Goal: Transaction & Acquisition: Purchase product/service

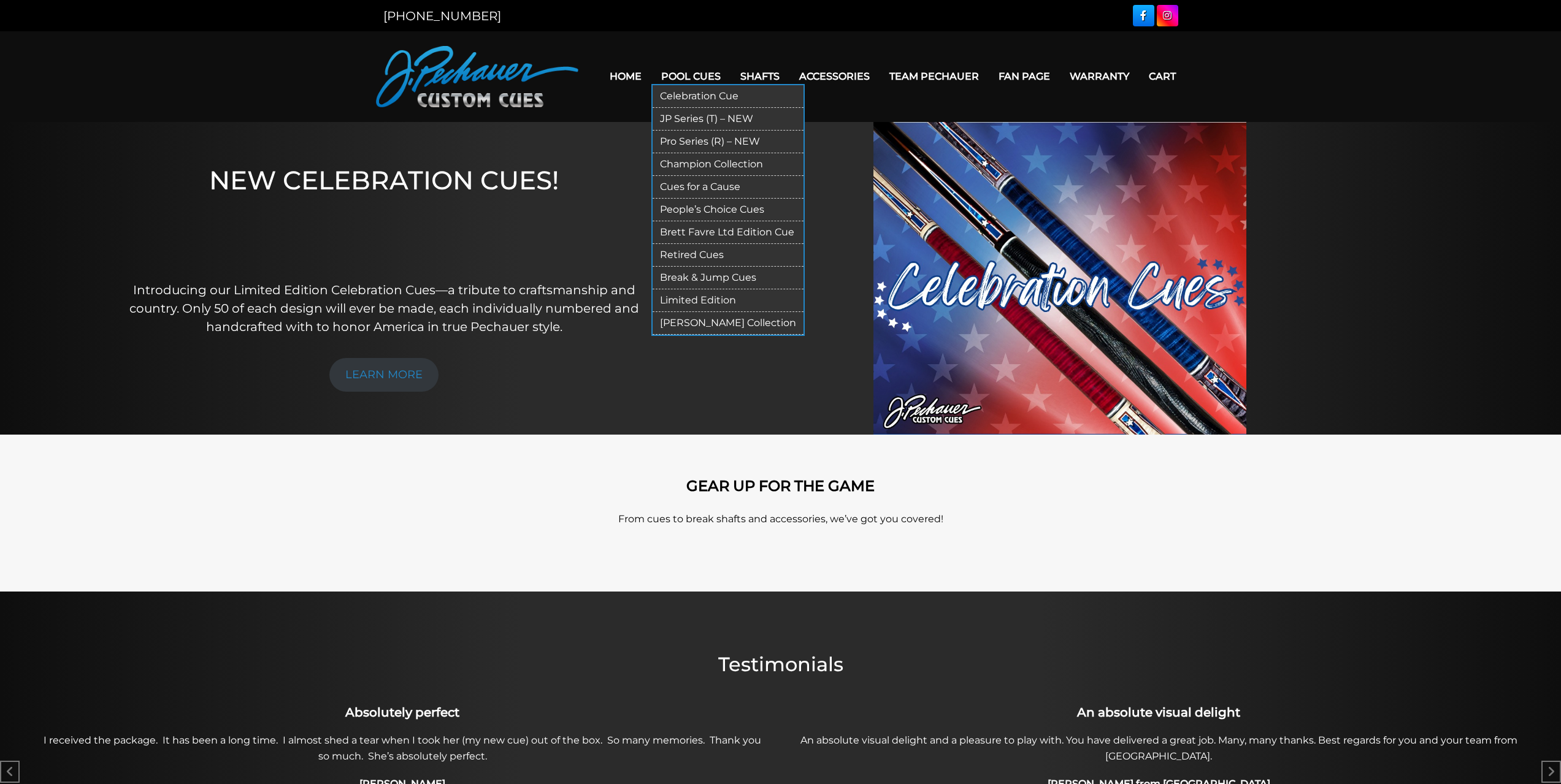
click at [675, 75] on link "Pool Cues" at bounding box center [691, 76] width 79 height 31
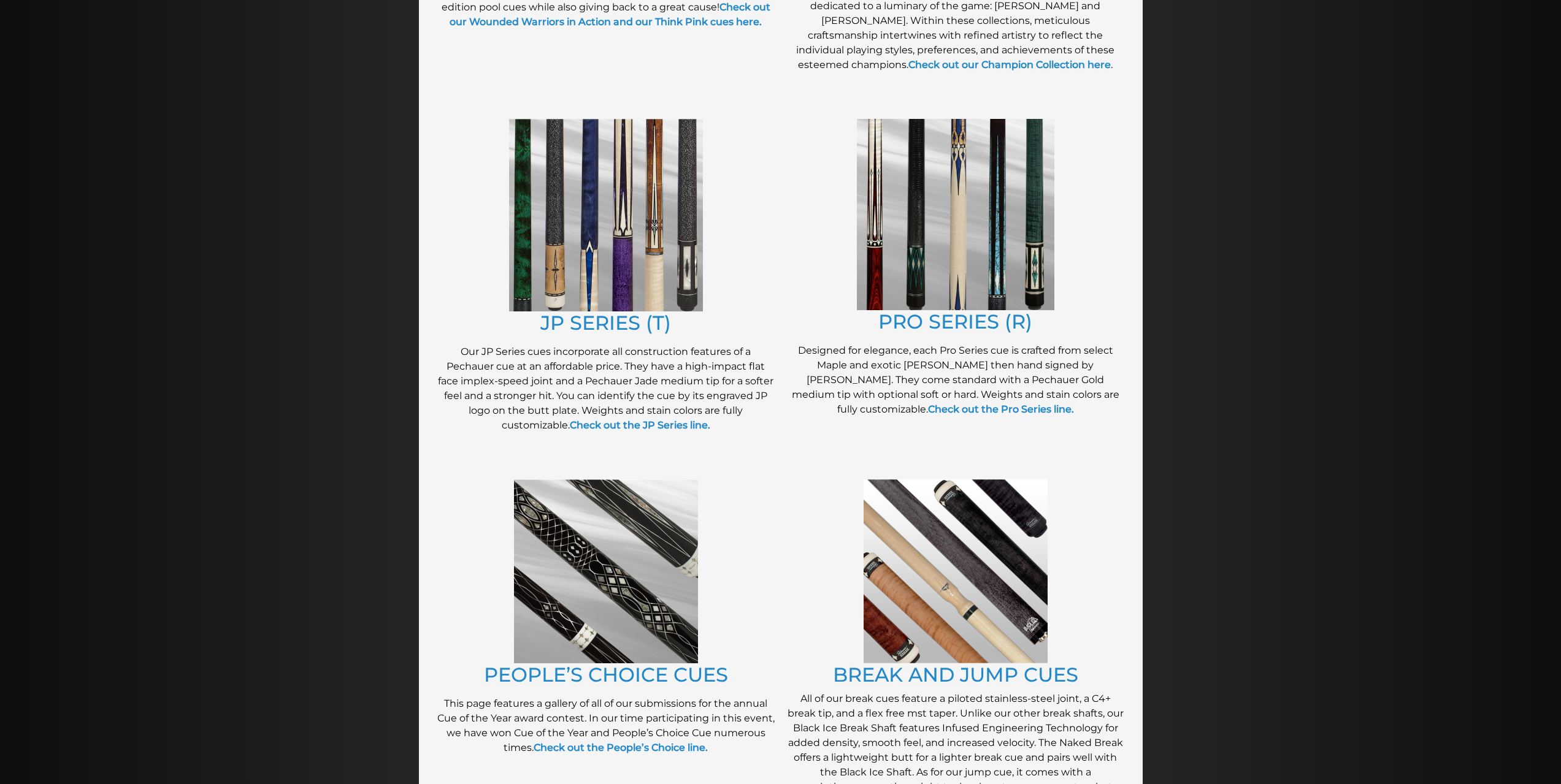
scroll to position [567, 0]
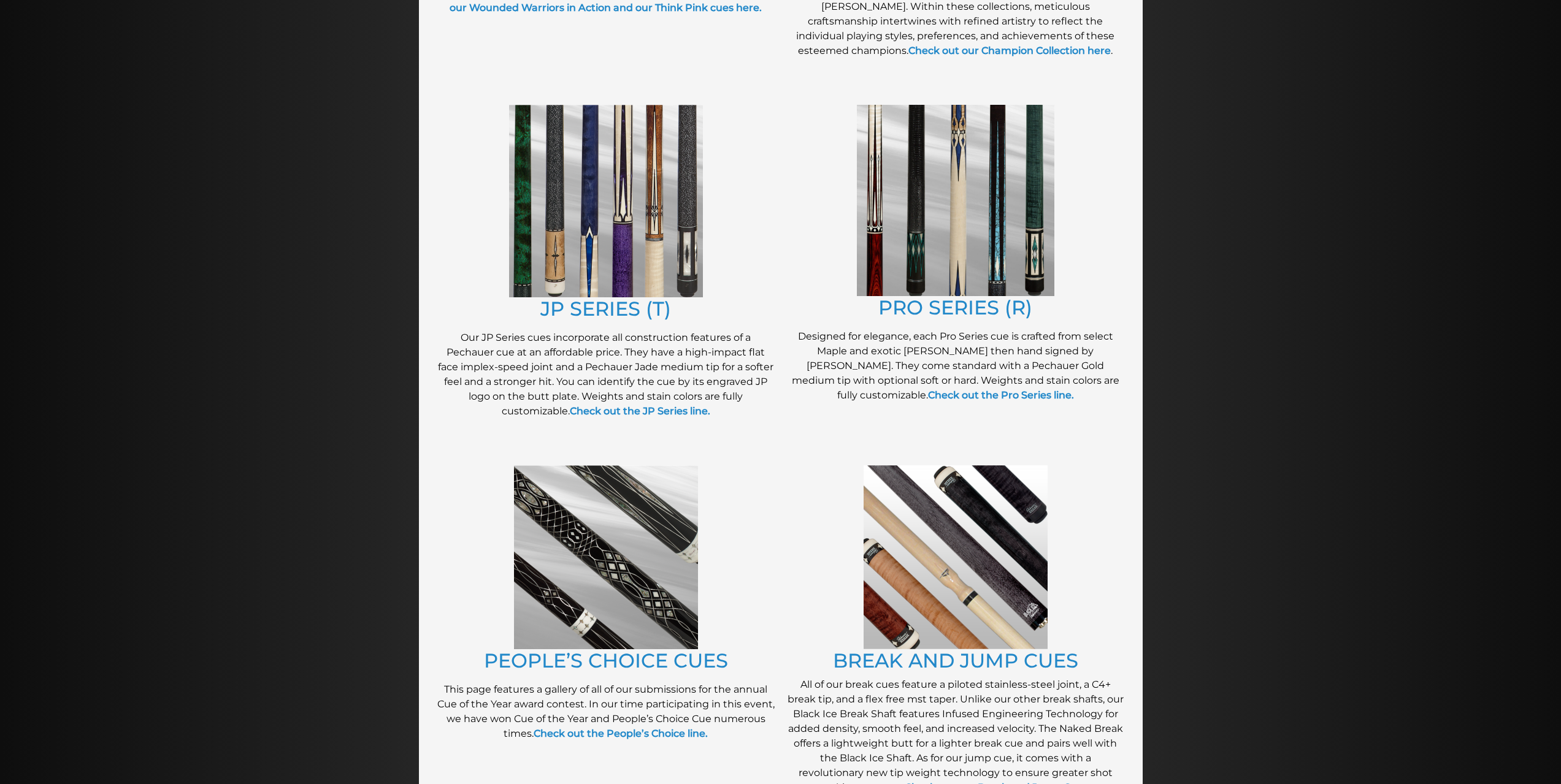
click at [620, 245] on img at bounding box center [606, 201] width 194 height 193
